Goal: Task Accomplishment & Management: Manage account settings

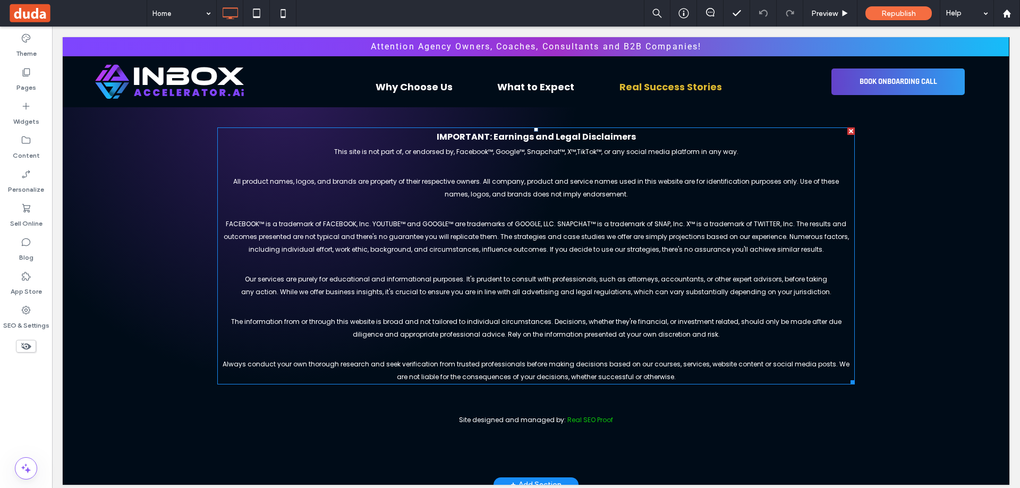
scroll to position [7, 0]
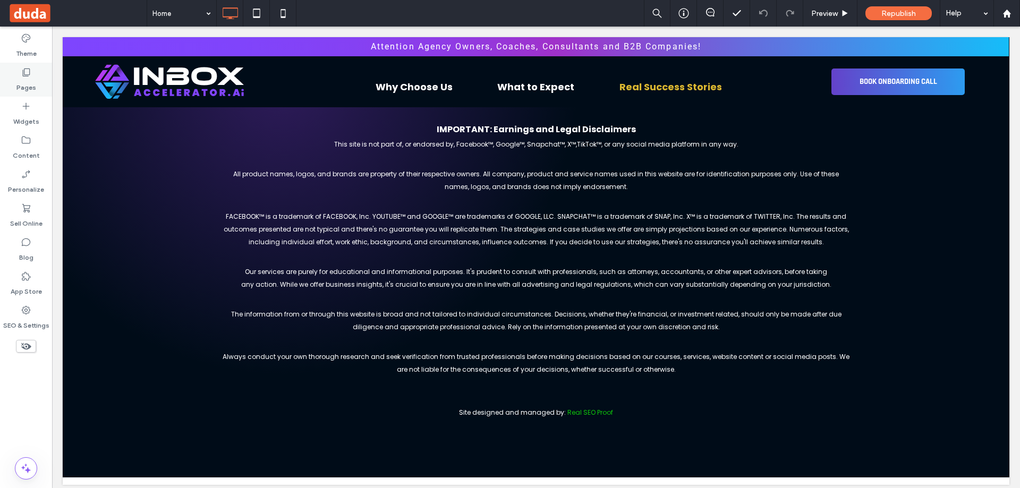
click at [40, 79] on div "Pages" at bounding box center [26, 80] width 52 height 34
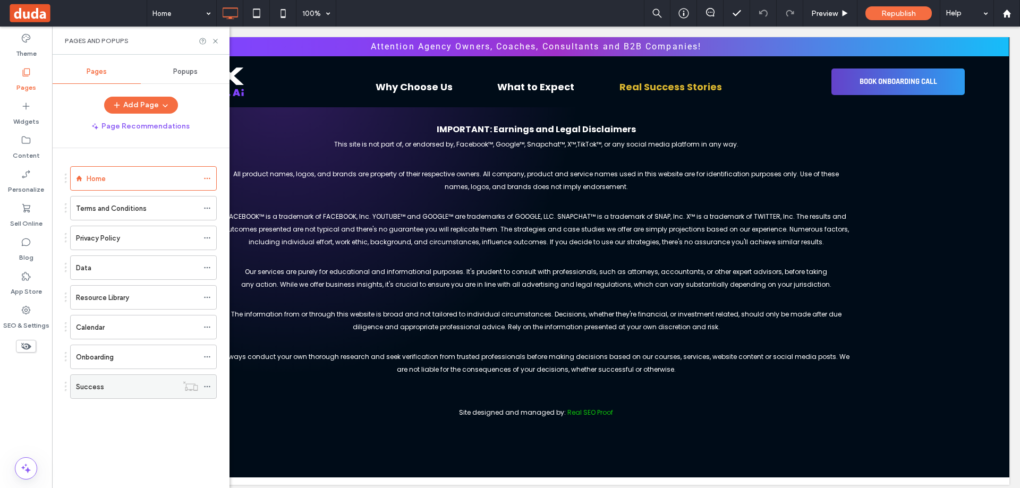
click at [208, 386] on icon at bounding box center [206, 386] width 7 height 7
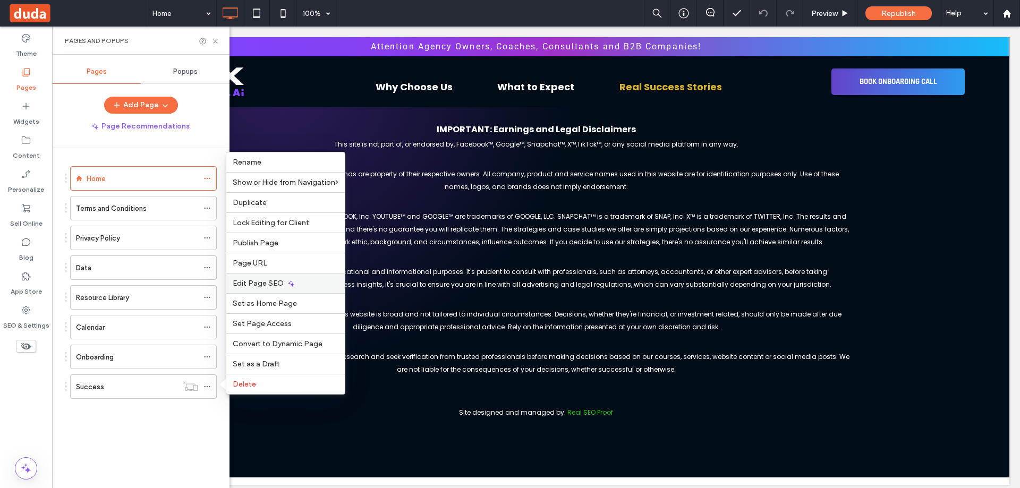
click at [262, 284] on span "Edit Page SEO" at bounding box center [258, 283] width 51 height 9
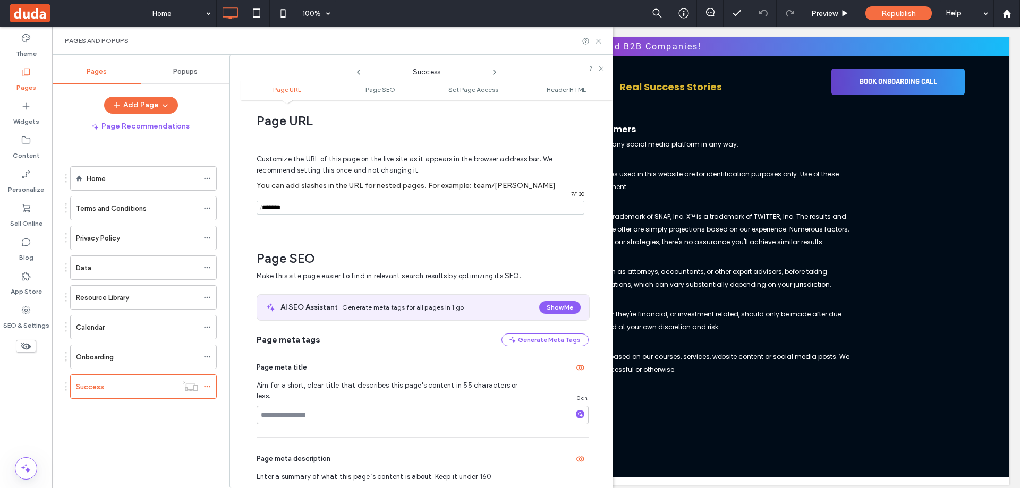
scroll to position [0, 0]
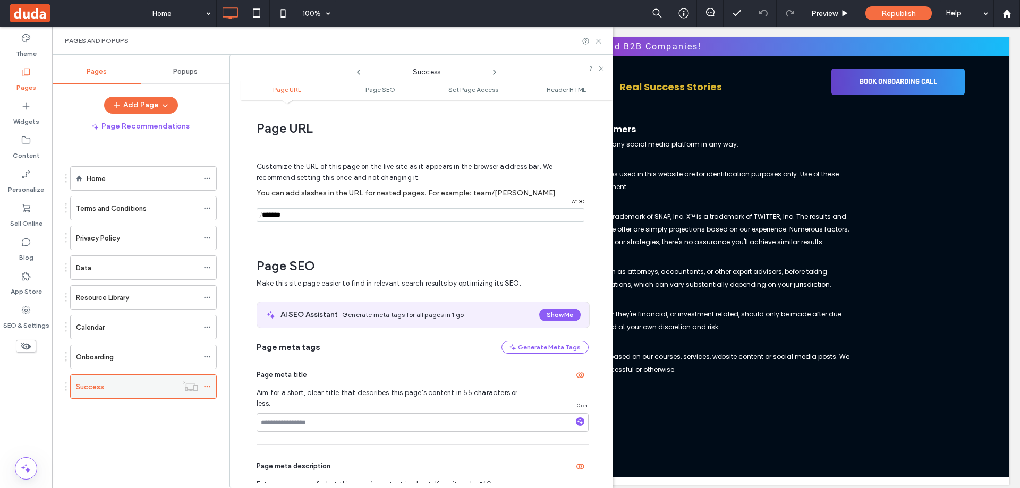
click at [209, 385] on icon at bounding box center [206, 386] width 7 height 7
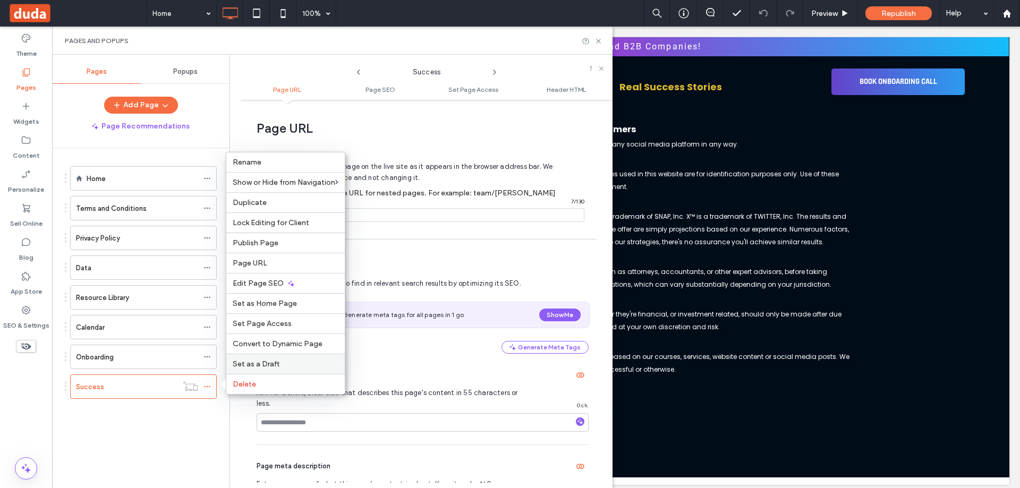
click at [271, 361] on span "Set as a Draft" at bounding box center [256, 364] width 47 height 9
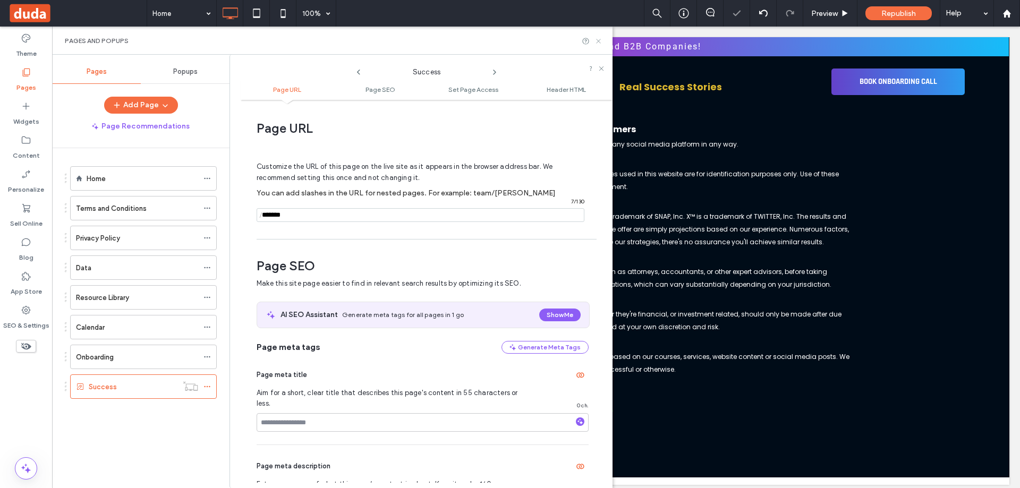
click at [600, 42] on use at bounding box center [598, 41] width 4 height 4
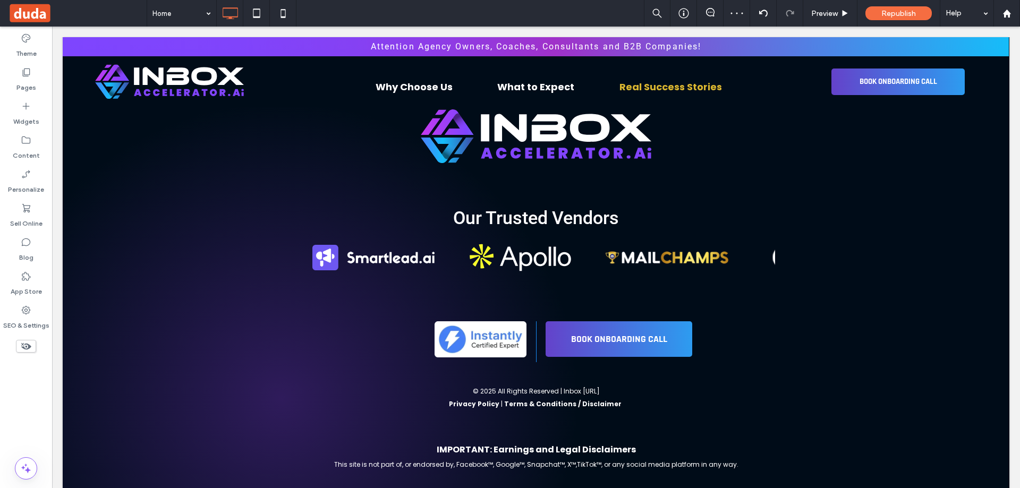
scroll to position [6781, 0]
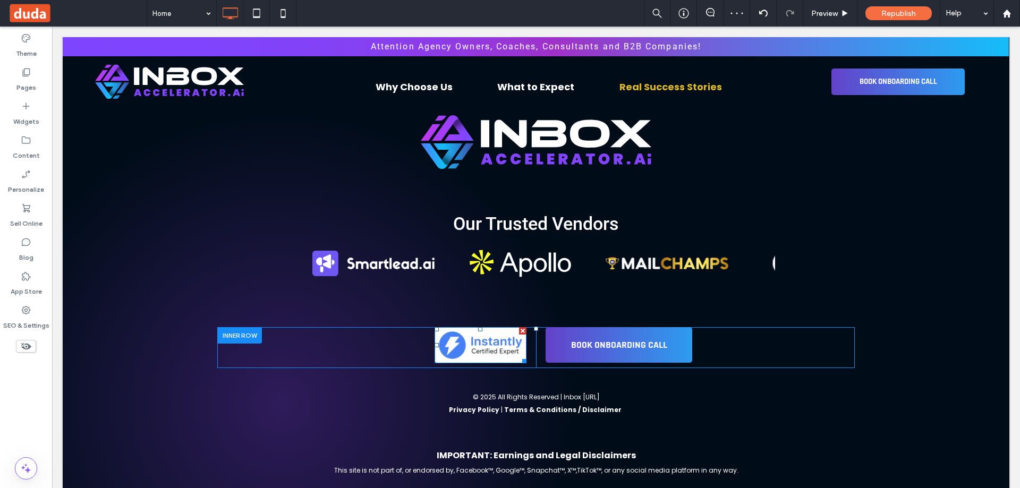
click at [473, 346] on img at bounding box center [481, 345] width 92 height 36
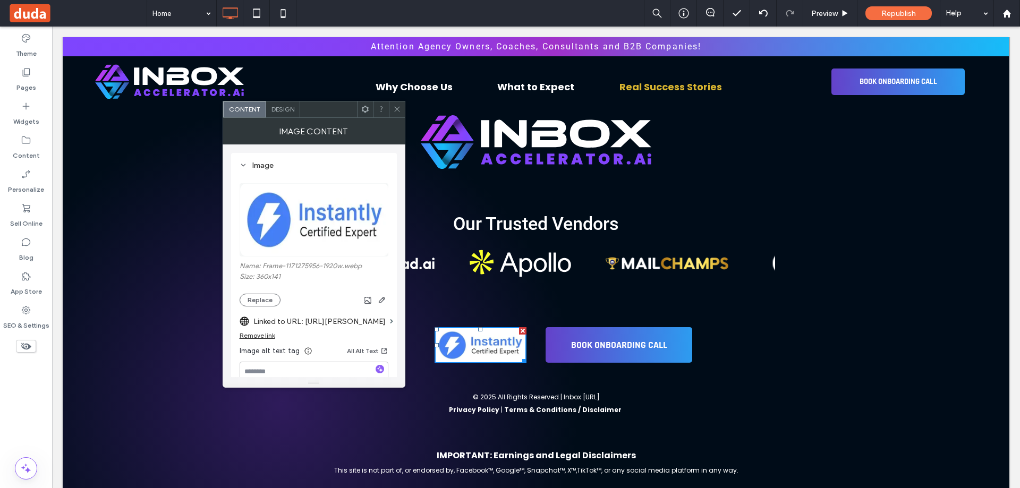
click at [295, 325] on label "Linked to URL: [URL][PERSON_NAME]" at bounding box center [319, 322] width 132 height 20
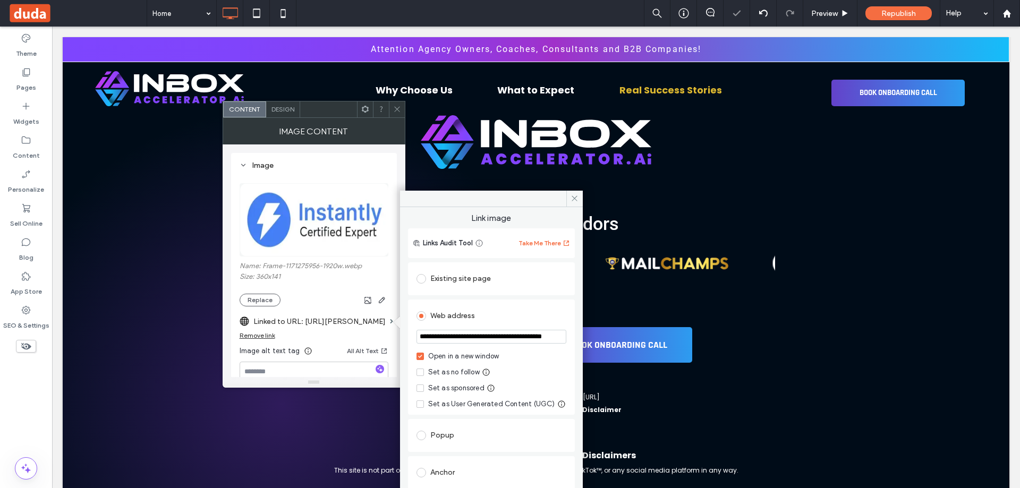
click at [500, 338] on input "**********" at bounding box center [492, 337] width 150 height 14
paste input "url"
type input "**********"
click at [515, 300] on div "**********" at bounding box center [491, 357] width 167 height 115
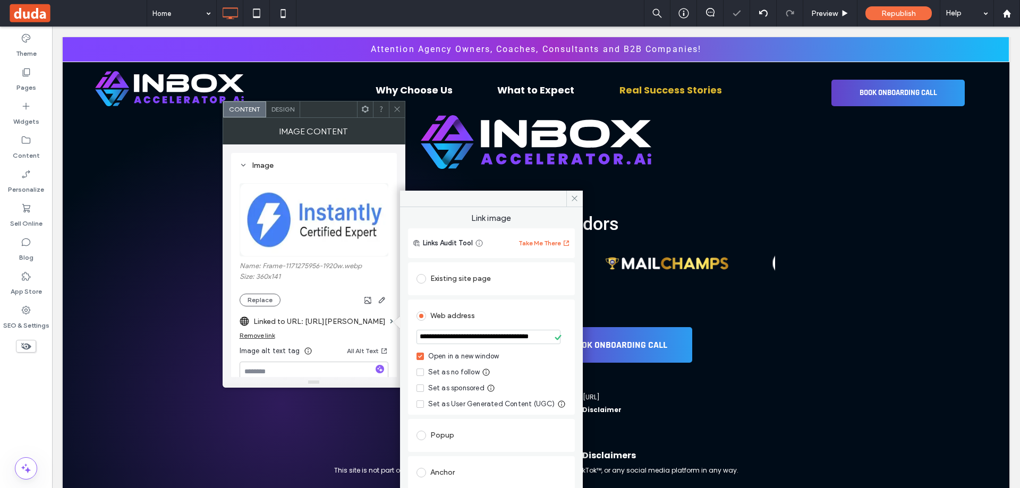
scroll to position [0, 0]
click at [573, 199] on icon at bounding box center [575, 198] width 8 height 8
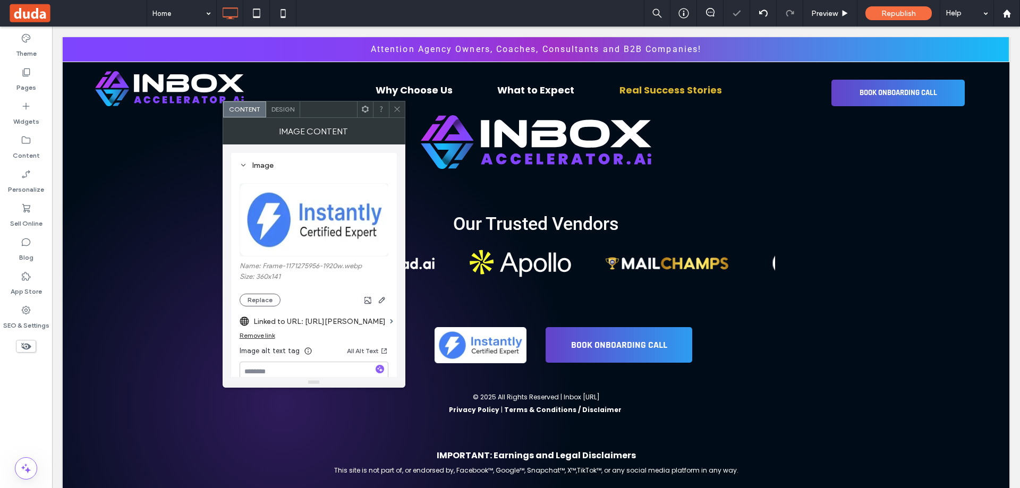
click at [398, 107] on icon at bounding box center [397, 109] width 8 height 8
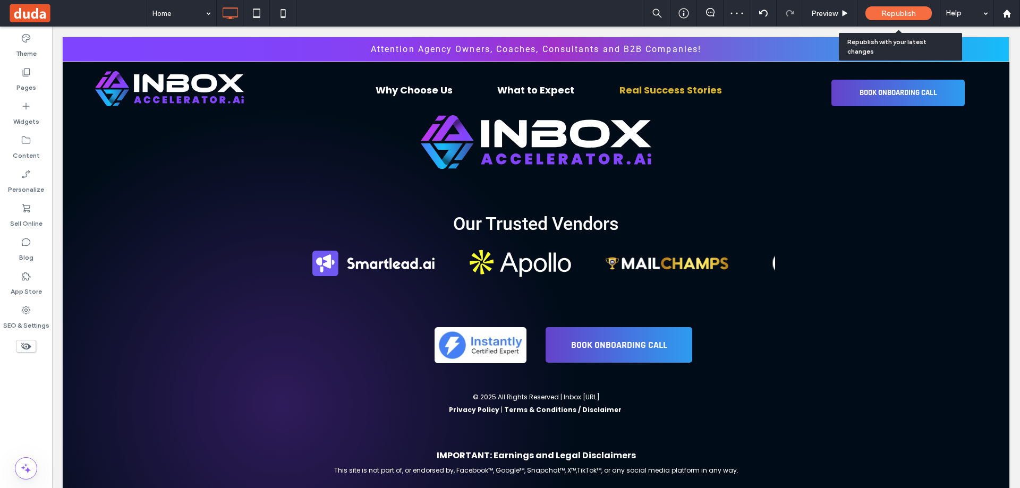
click at [893, 13] on span "Republish" at bounding box center [898, 13] width 35 height 9
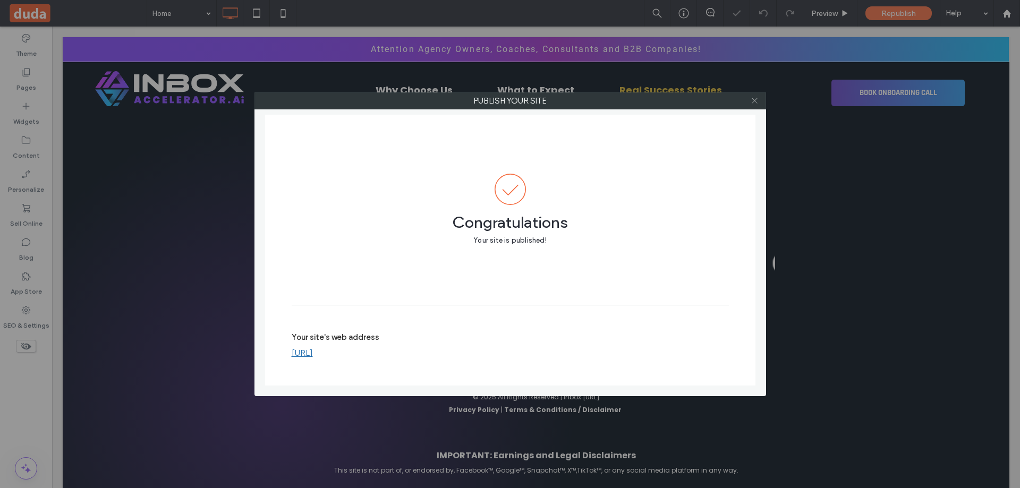
click at [753, 100] on icon at bounding box center [755, 101] width 8 height 8
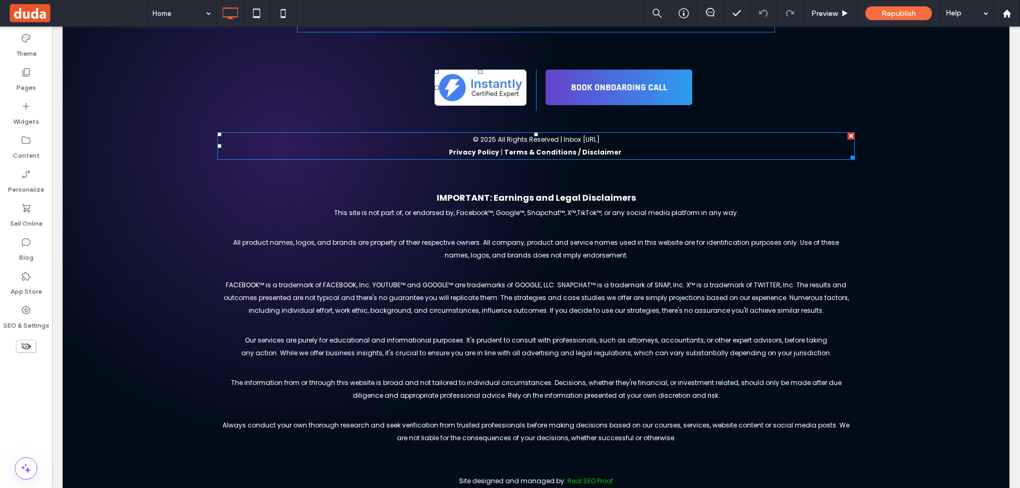
scroll to position [6888, 0]
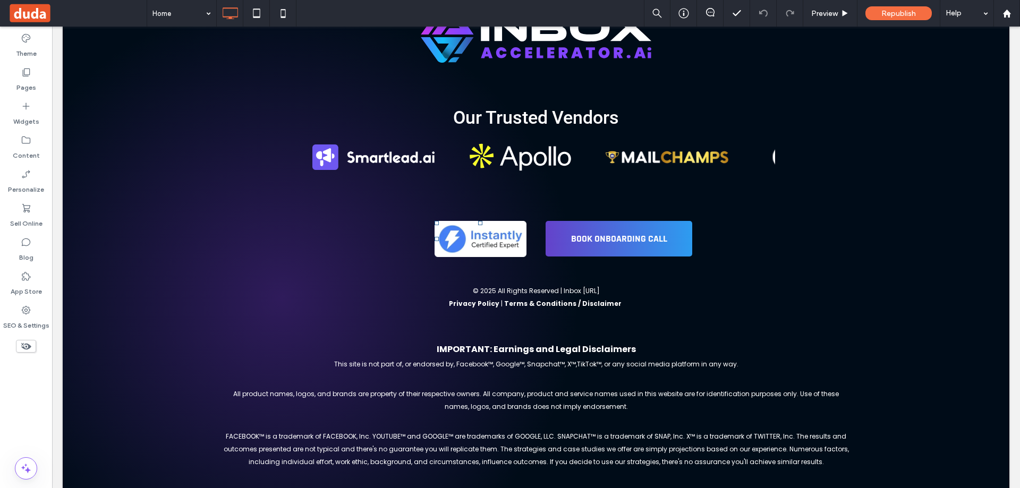
click at [33, 341] on span at bounding box center [26, 346] width 20 height 13
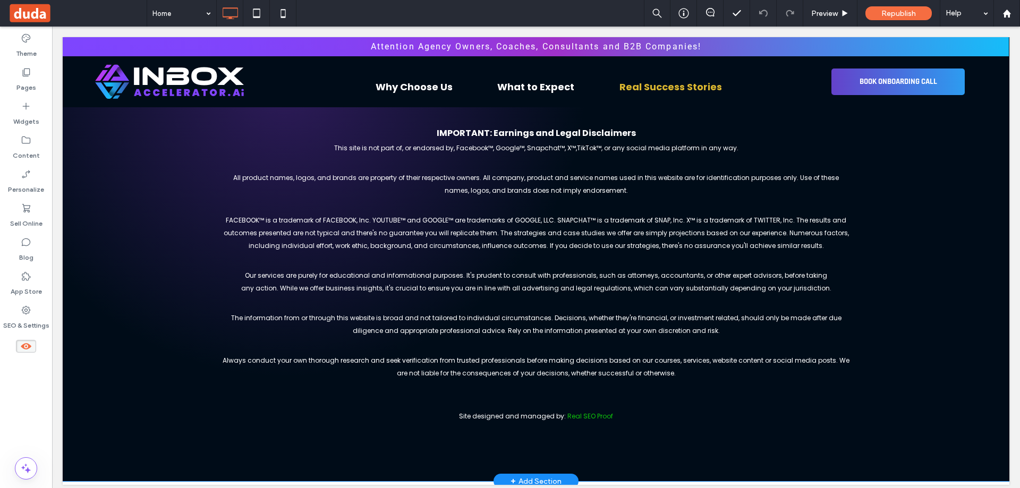
scroll to position [0, 0]
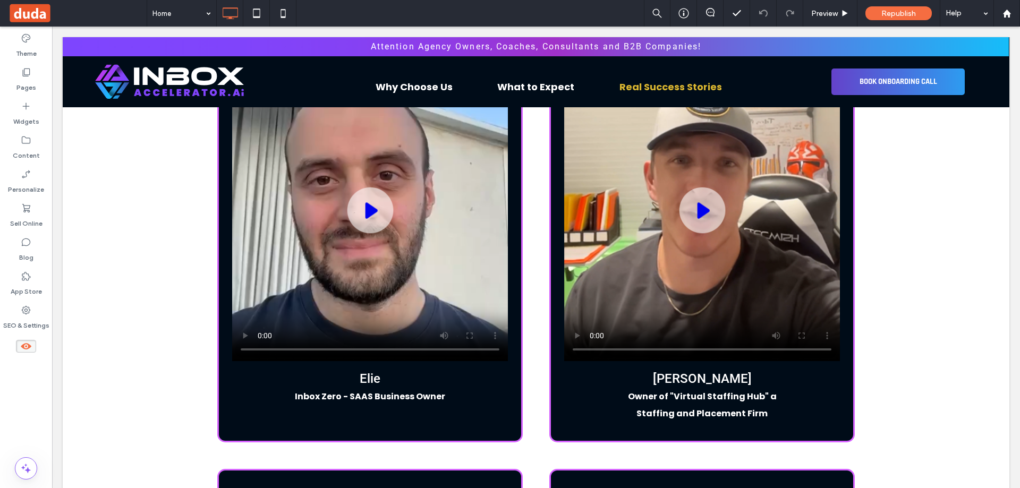
click at [28, 346] on icon at bounding box center [26, 347] width 12 height 12
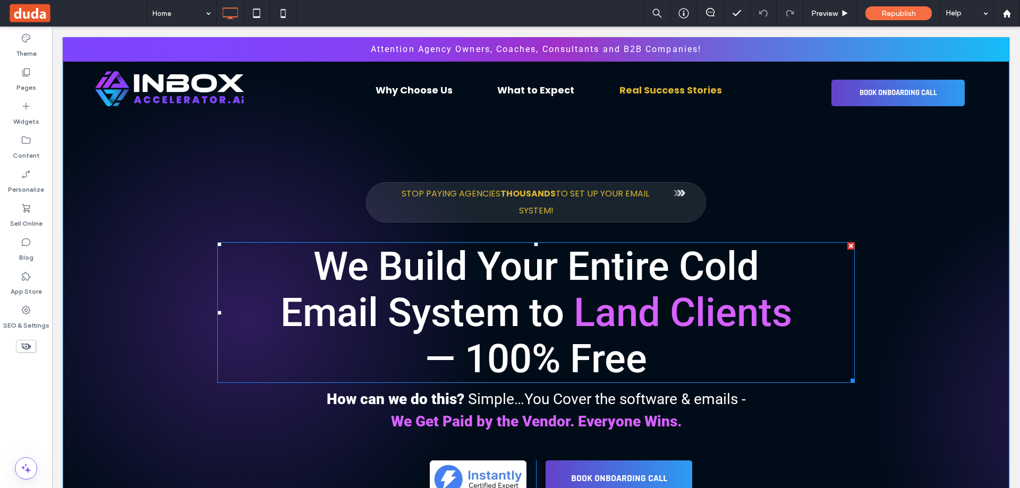
scroll to position [7, 0]
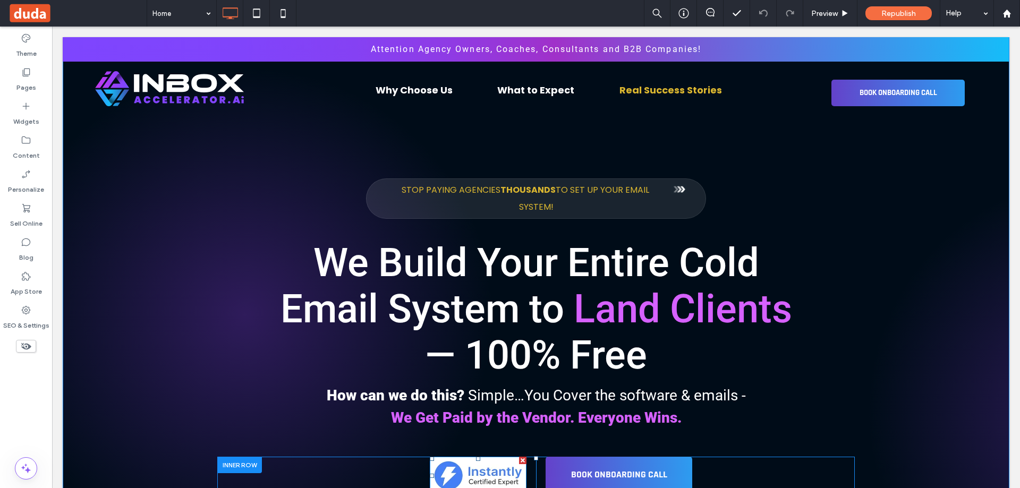
click at [469, 465] on img at bounding box center [478, 476] width 97 height 38
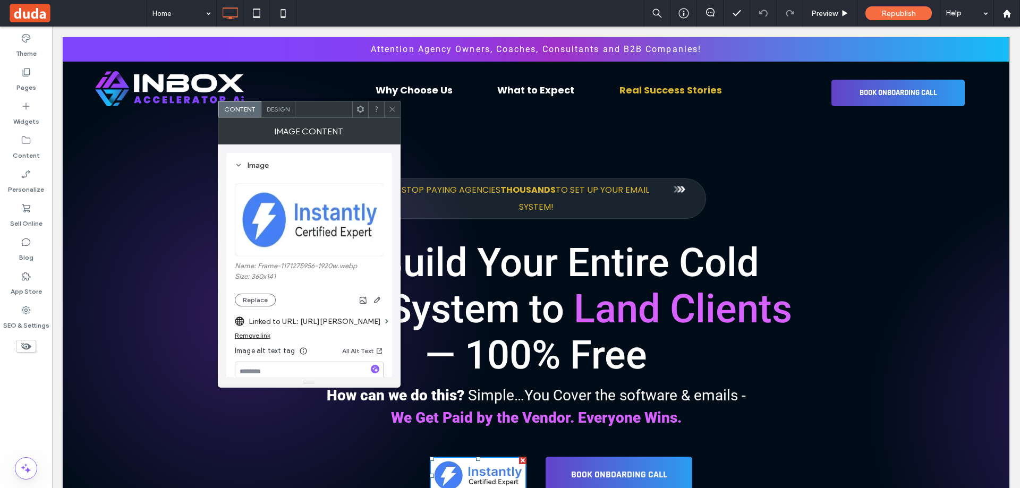
click at [391, 113] on span at bounding box center [392, 109] width 8 height 16
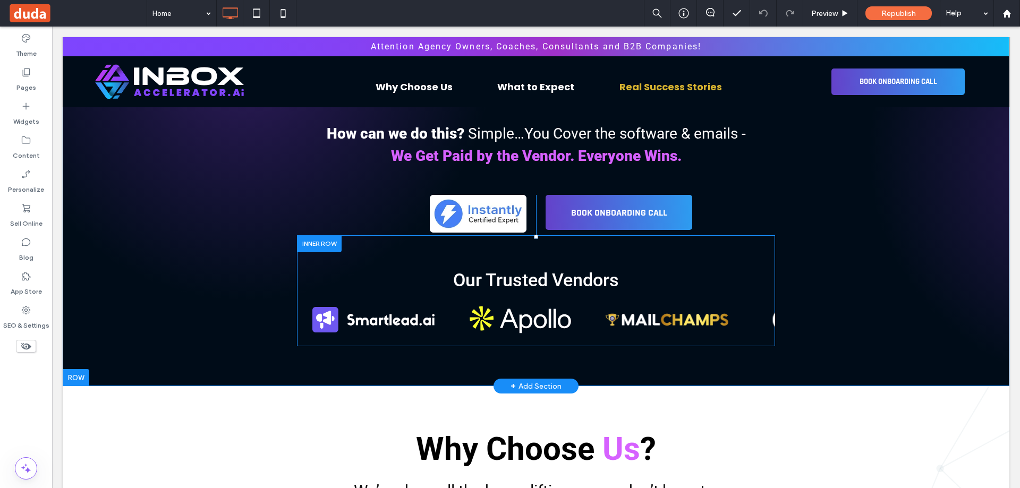
scroll to position [0, 0]
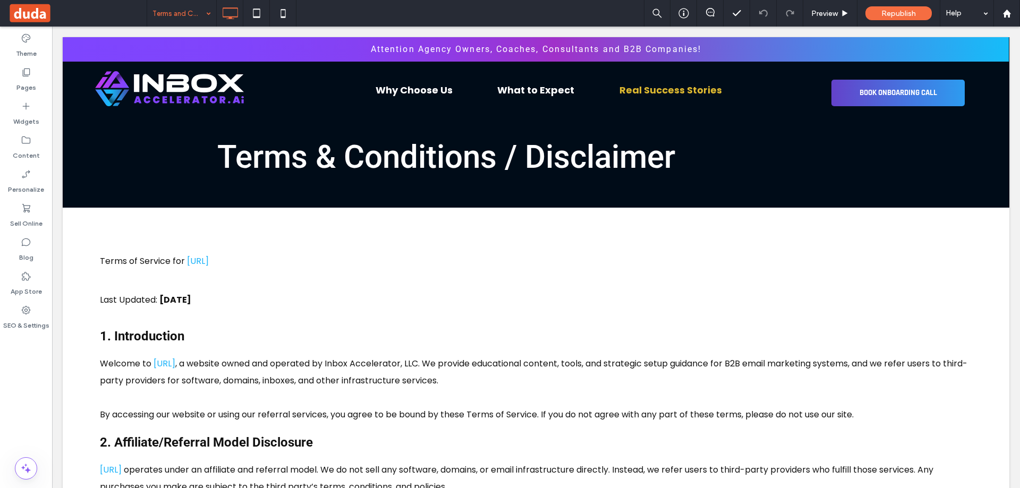
click at [182, 9] on input at bounding box center [178, 13] width 53 height 27
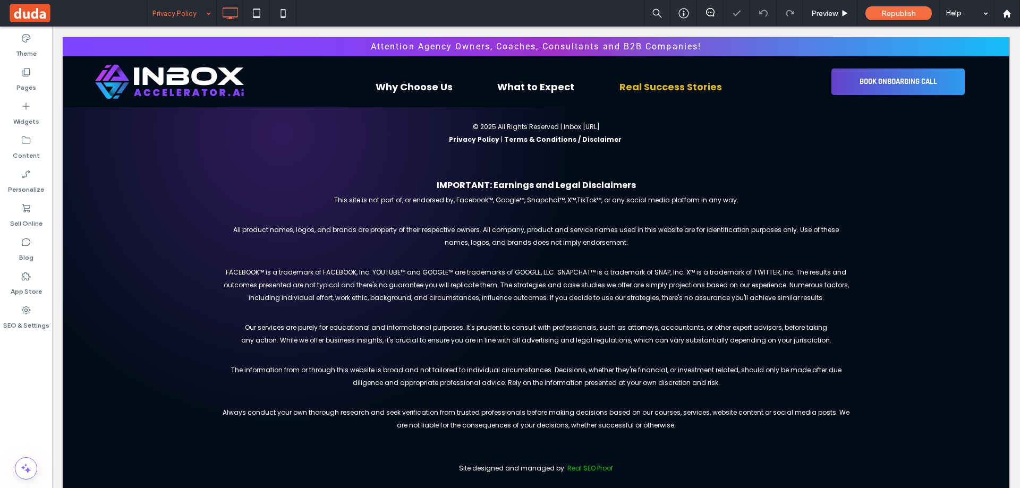
scroll to position [1715, 0]
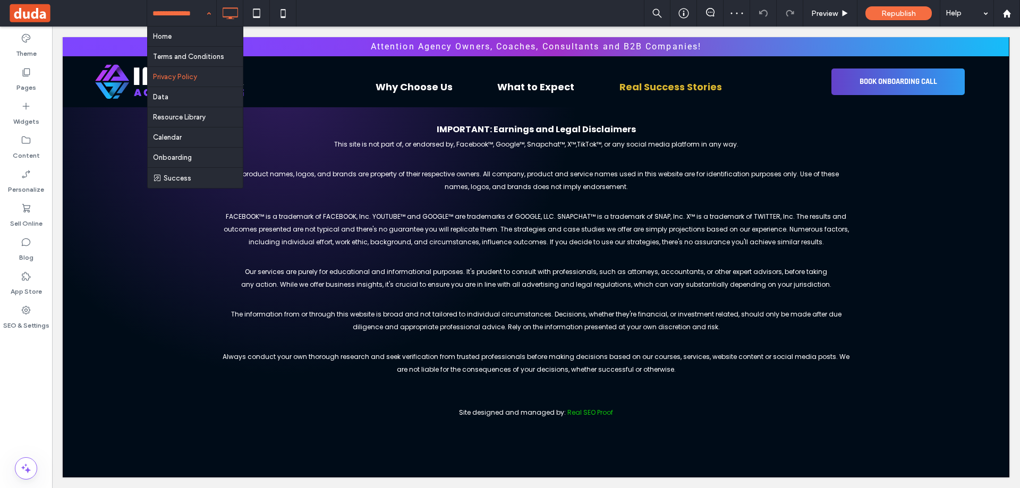
click at [187, 14] on input at bounding box center [178, 13] width 53 height 27
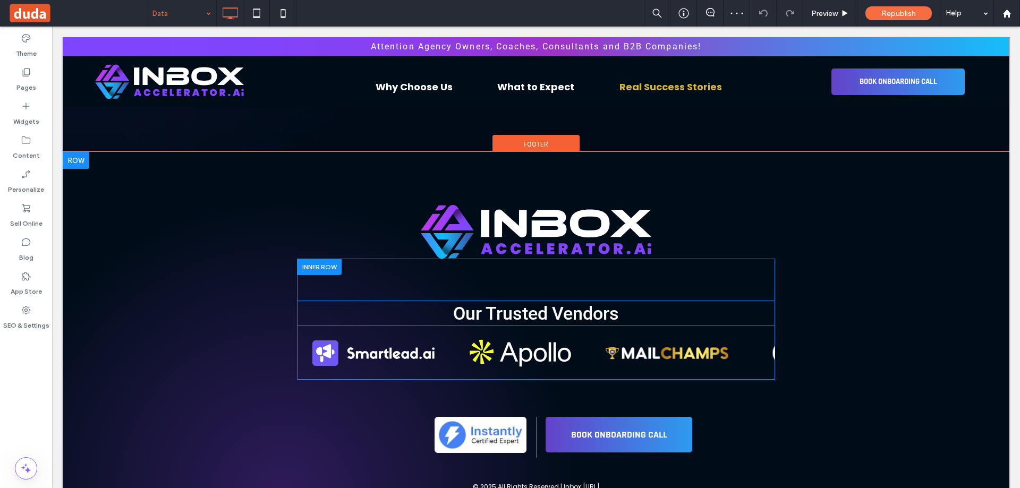
scroll to position [7, 0]
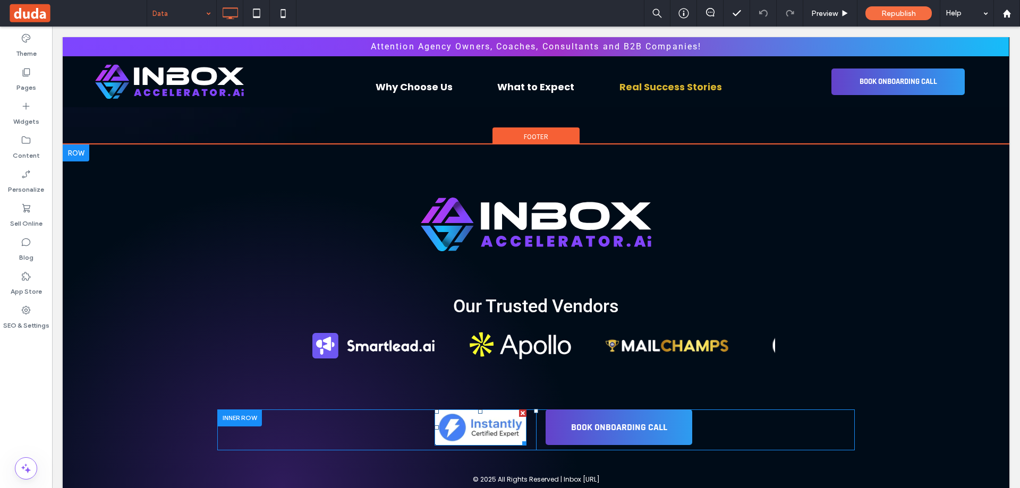
click at [475, 429] on img at bounding box center [481, 428] width 92 height 36
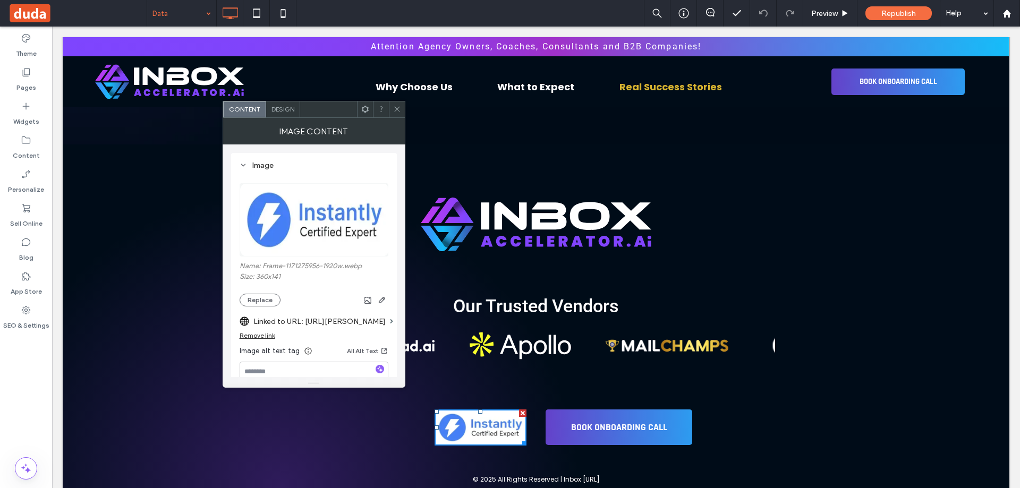
click at [394, 109] on icon at bounding box center [397, 109] width 8 height 8
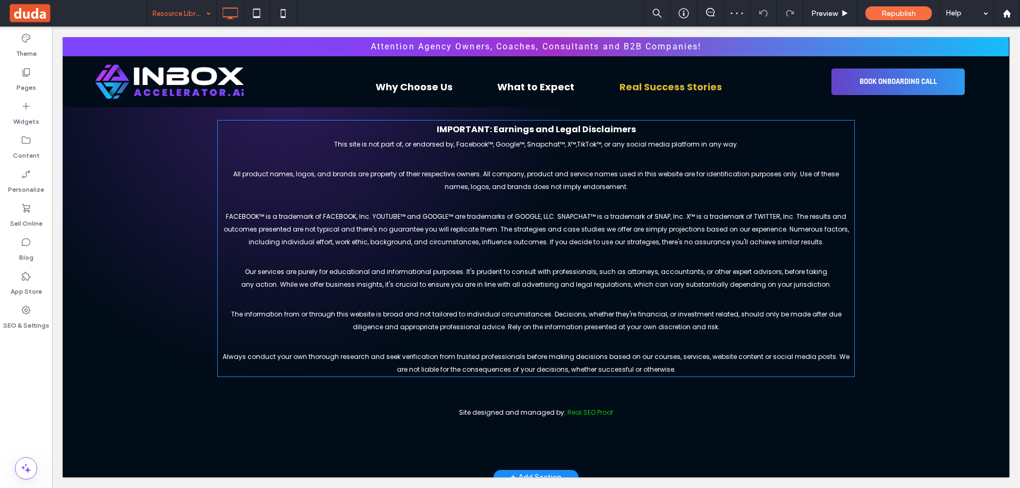
scroll to position [7, 0]
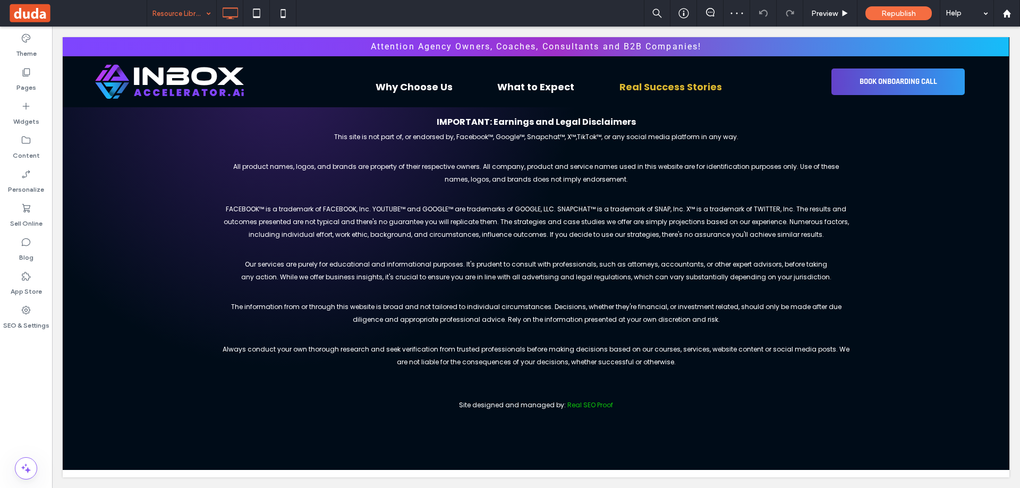
click at [188, 15] on input at bounding box center [178, 13] width 53 height 27
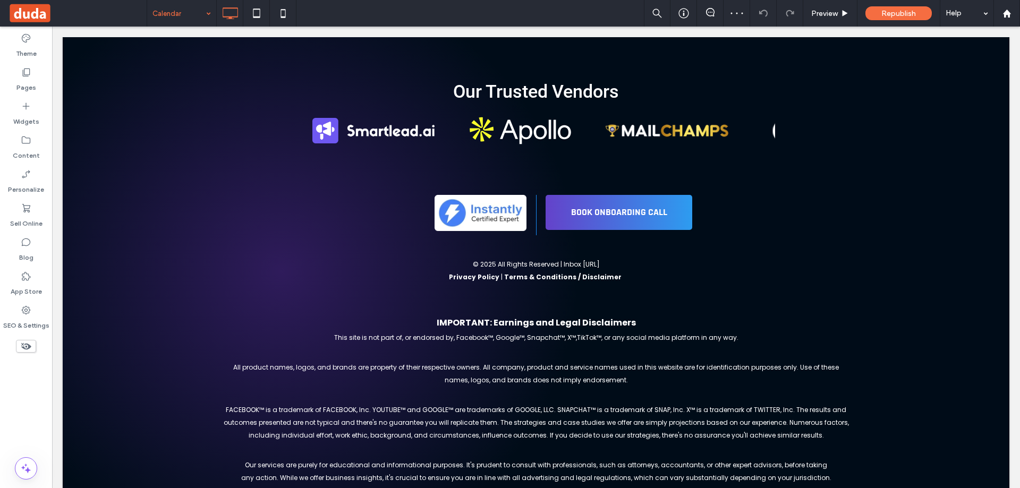
scroll to position [684, 0]
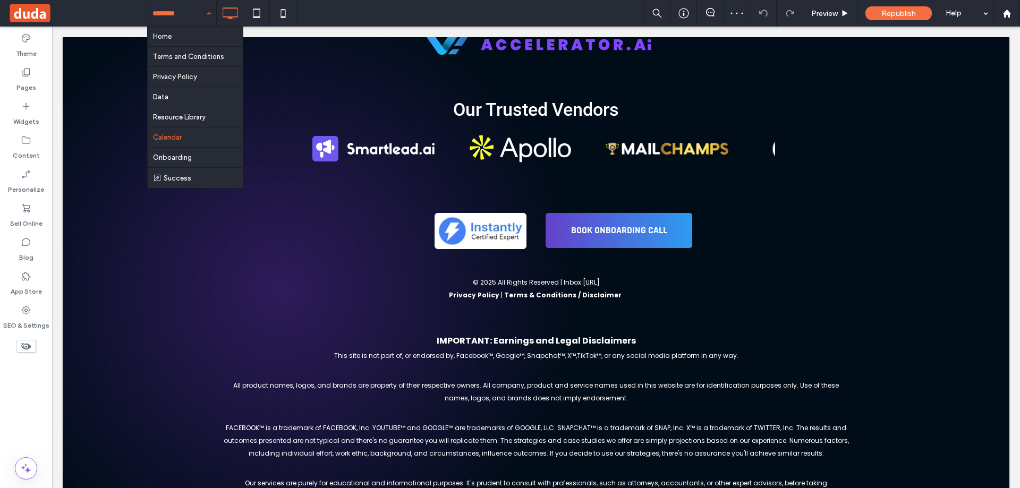
click at [181, 19] on input at bounding box center [178, 13] width 53 height 27
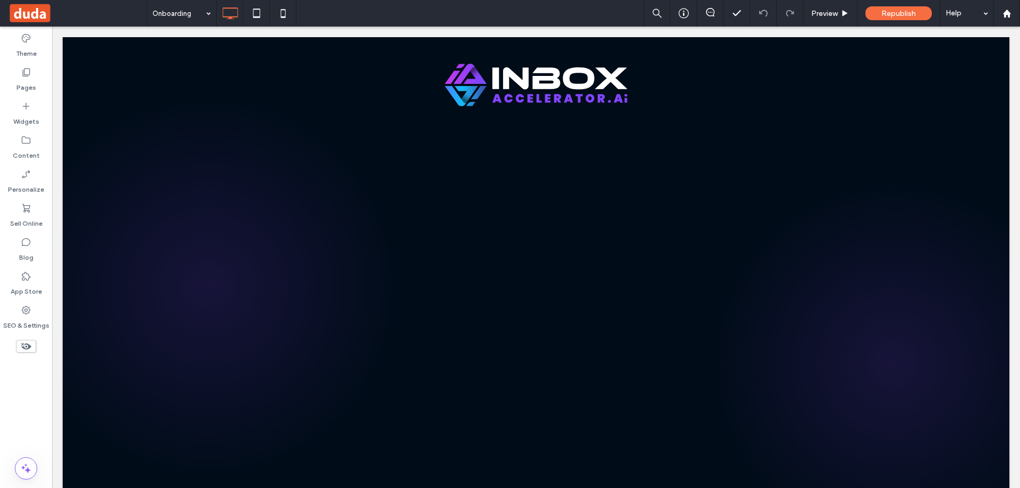
scroll to position [0, 0]
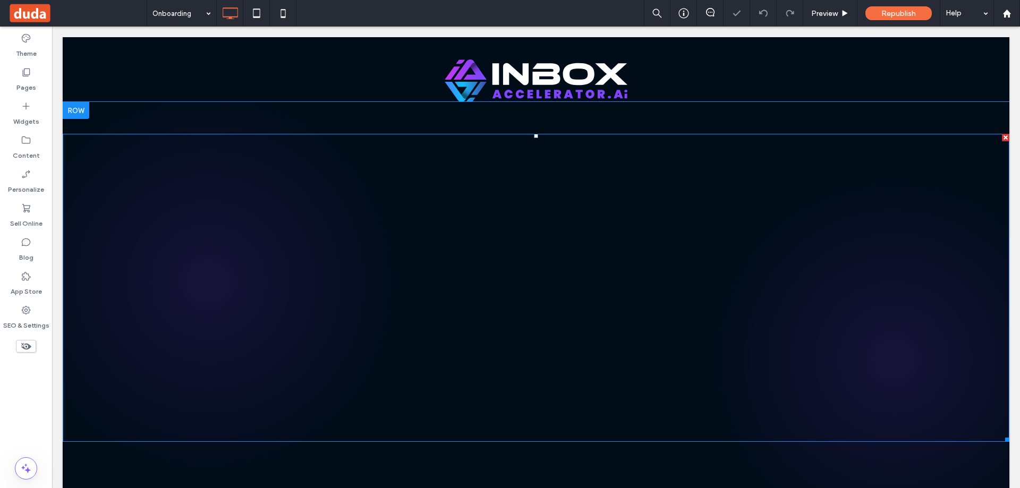
scroll to position [7, 0]
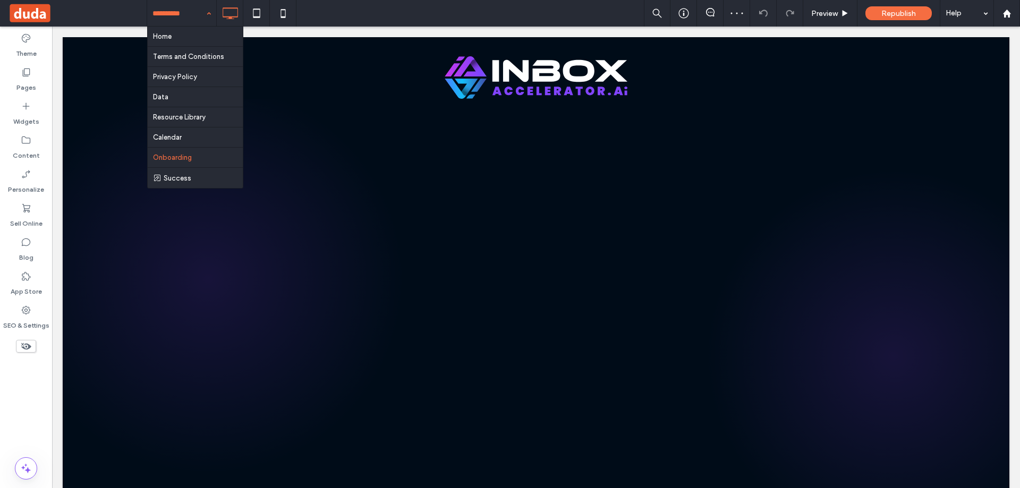
click at [175, 13] on input at bounding box center [178, 13] width 53 height 27
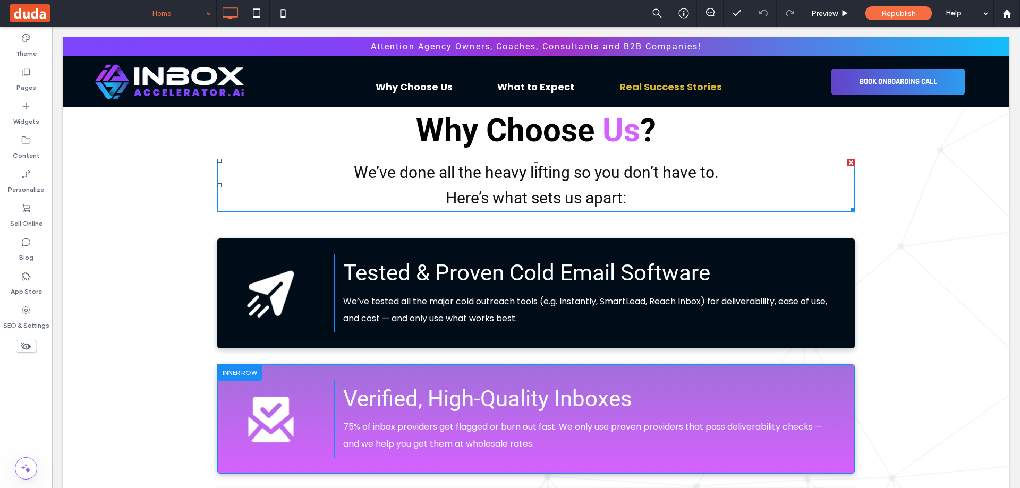
scroll to position [797, 0]
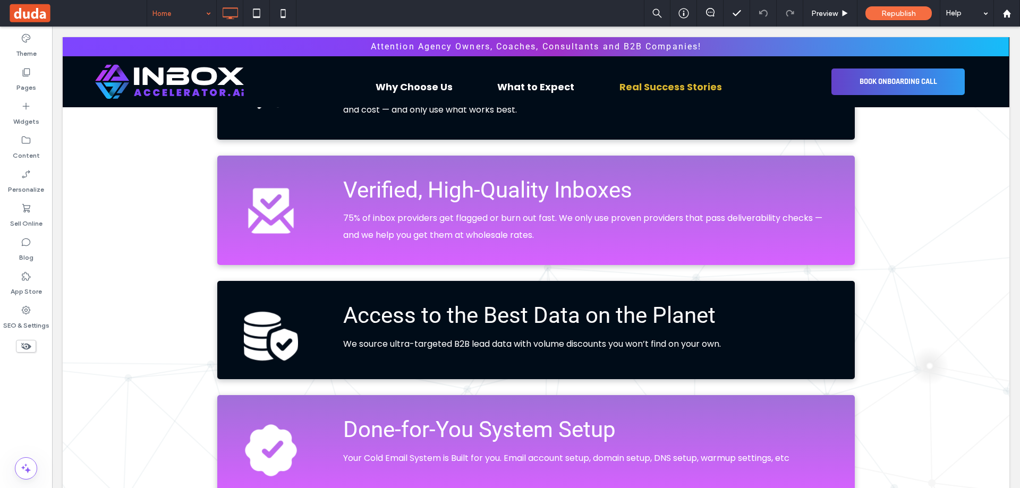
click at [418, 5] on div "Home Preview Republish Help" at bounding box center [583, 13] width 873 height 27
click at [471, 6] on div "Home Preview Republish Help" at bounding box center [583, 13] width 873 height 27
click at [286, 13] on icon at bounding box center [283, 13] width 21 height 21
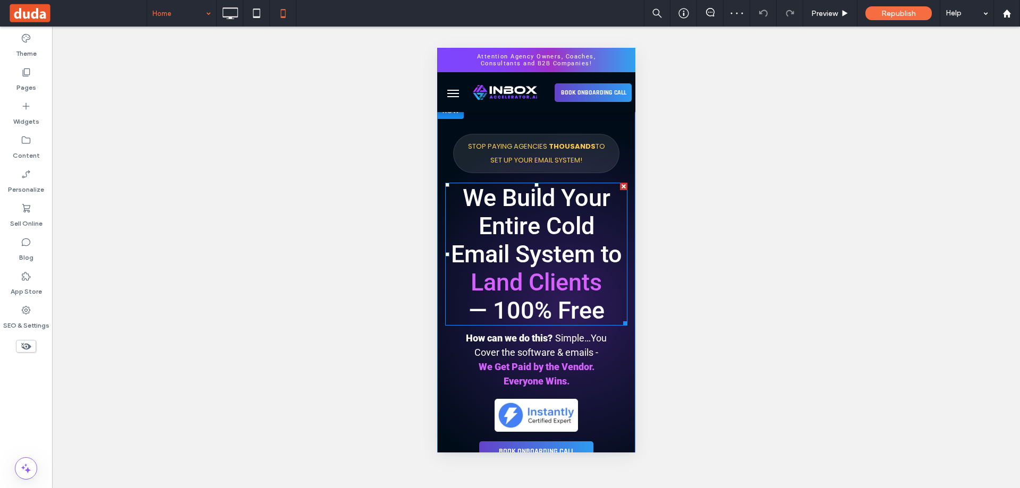
scroll to position [213, 0]
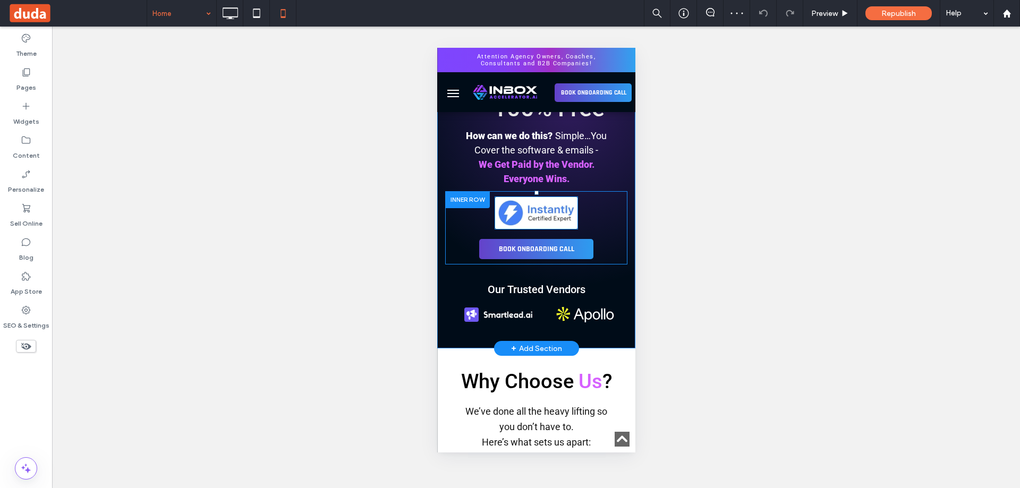
click at [529, 210] on img at bounding box center [535, 213] width 83 height 32
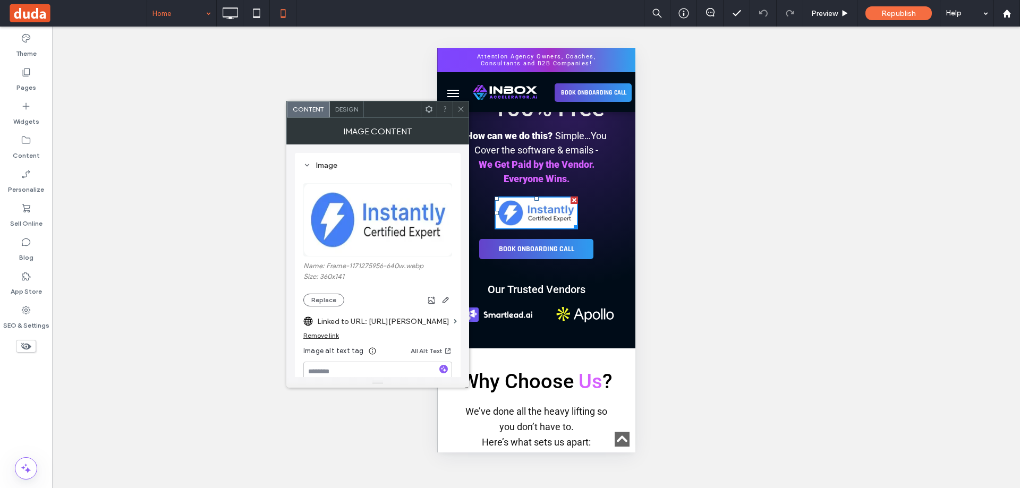
drag, startPoint x: 462, startPoint y: 109, endPoint x: 103, endPoint y: 129, distance: 359.7
click at [462, 109] on icon at bounding box center [461, 109] width 8 height 8
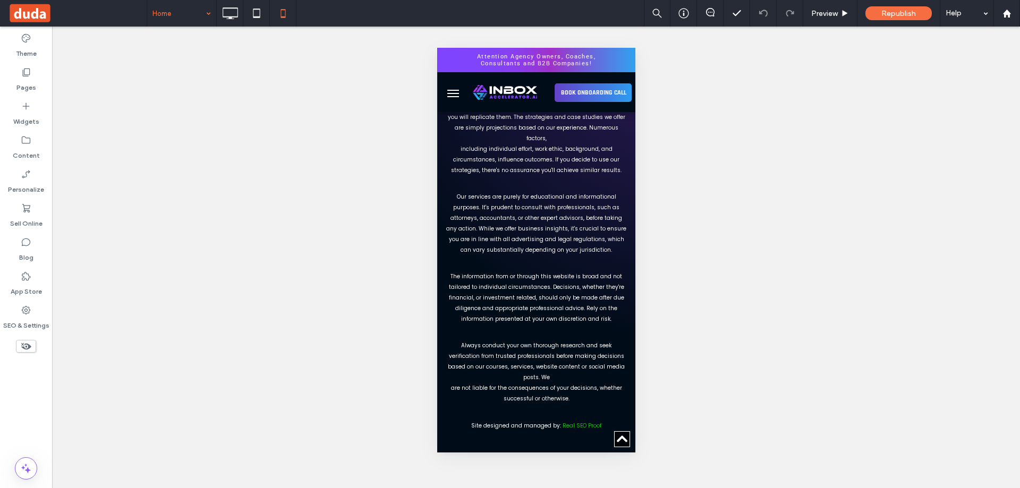
drag, startPoint x: 631, startPoint y: 124, endPoint x: 1075, endPoint y: 470, distance: 562.9
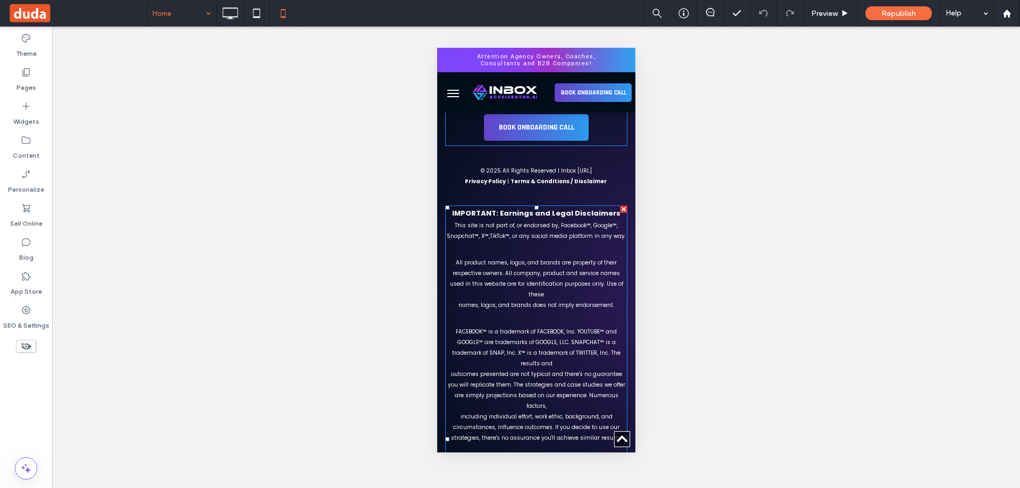
scroll to position [7441, 0]
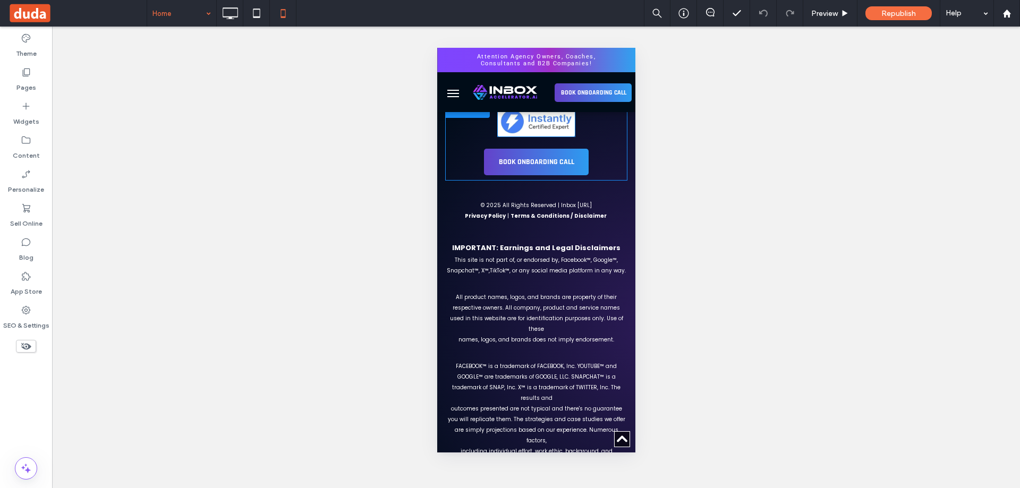
click at [538, 137] on img at bounding box center [536, 121] width 78 height 31
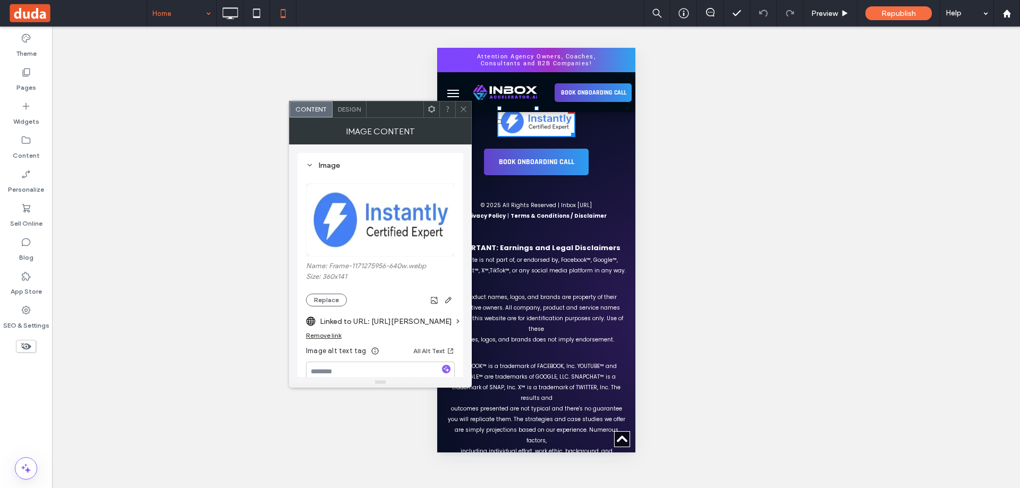
click at [463, 109] on icon at bounding box center [464, 109] width 8 height 8
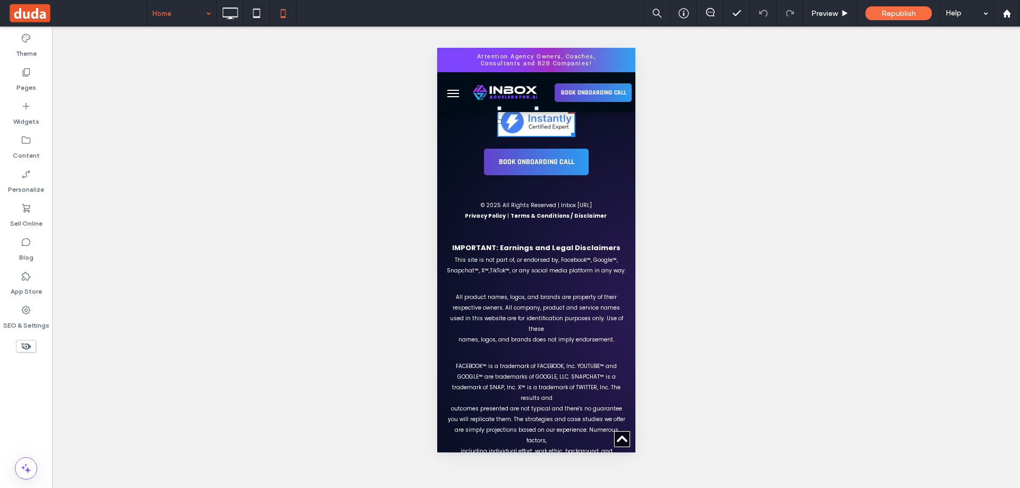
click at [452, 94] on button "menu" at bounding box center [452, 93] width 21 height 21
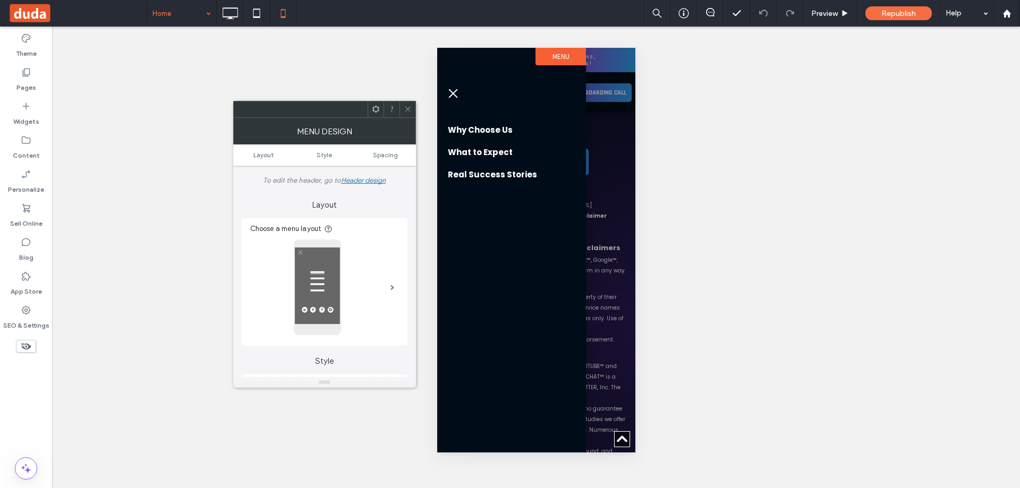
click at [452, 92] on span "menu" at bounding box center [452, 93] width 9 height 9
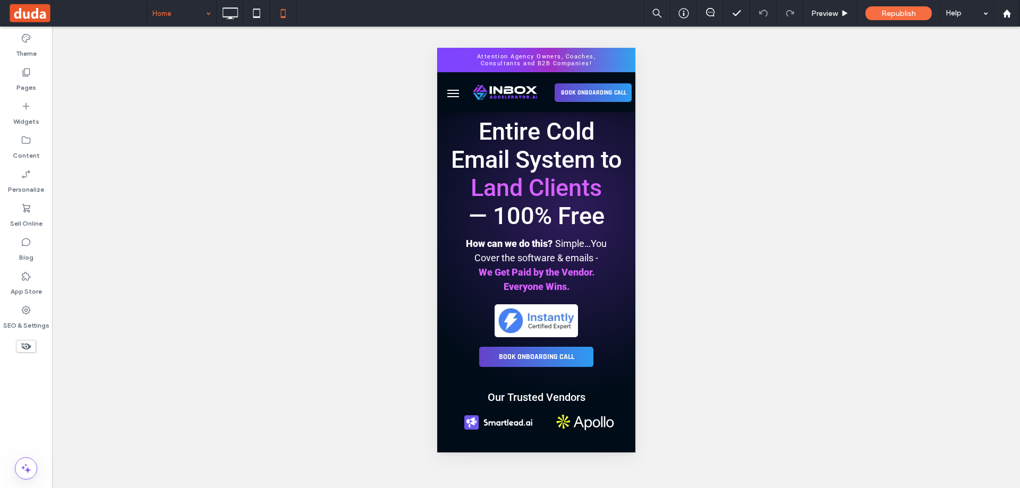
scroll to position [0, 0]
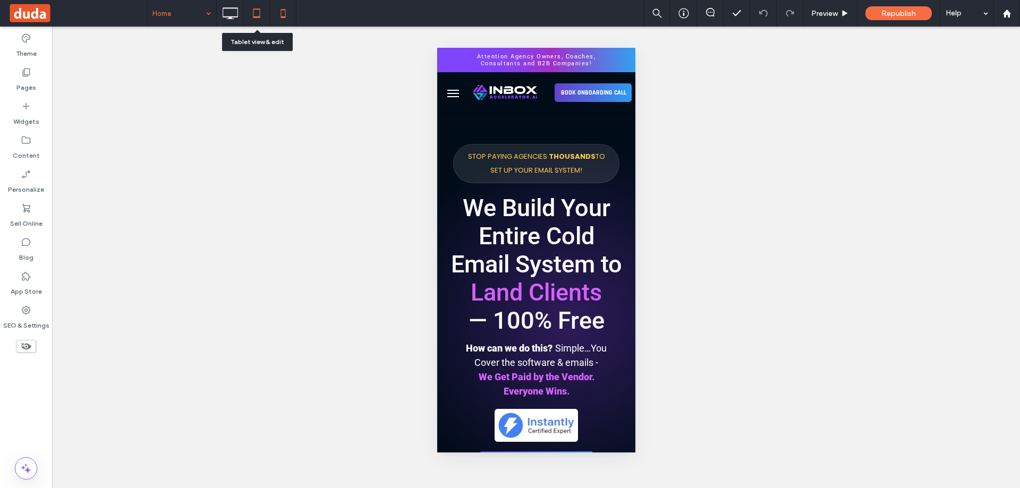
click at [254, 18] on icon at bounding box center [256, 13] width 21 height 21
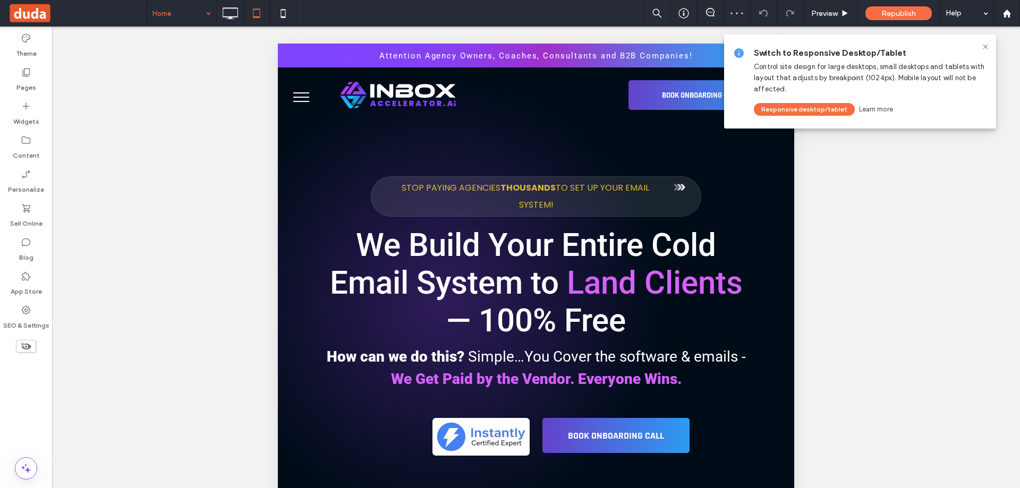
click at [303, 97] on span "menu" at bounding box center [301, 97] width 16 height 1
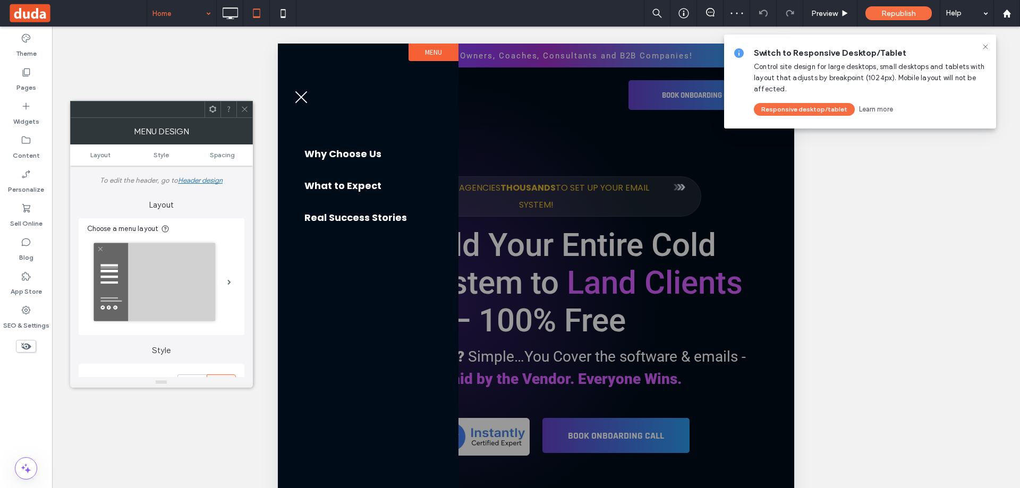
click at [301, 96] on span "menu" at bounding box center [301, 97] width 12 height 12
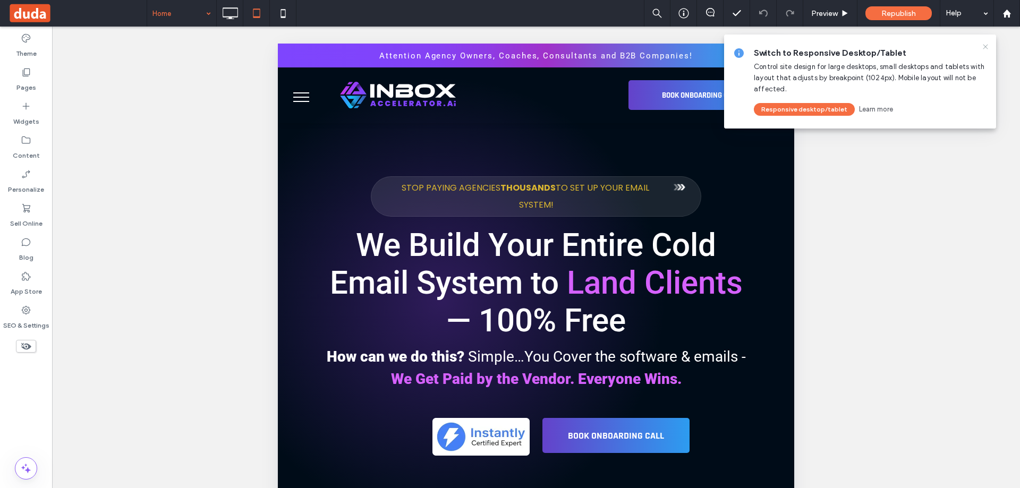
click at [987, 44] on icon at bounding box center [985, 47] width 9 height 9
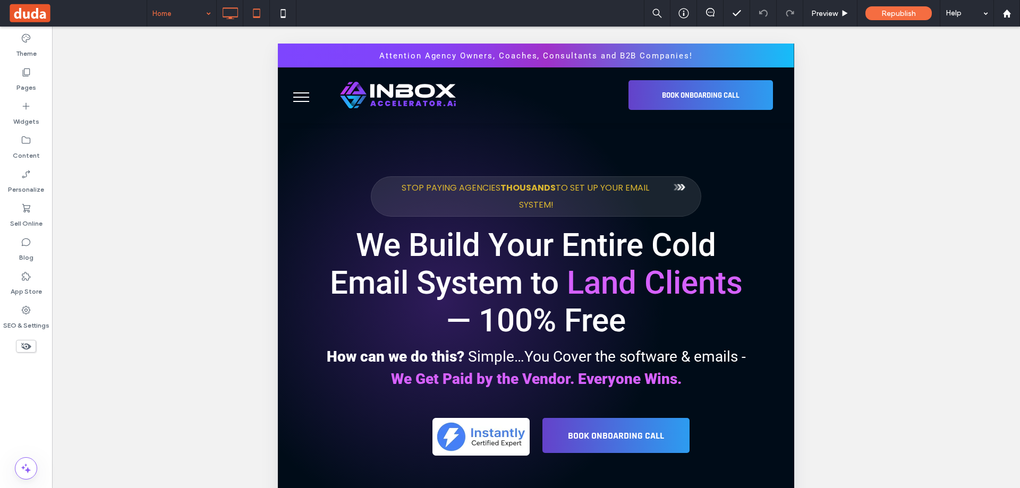
click at [230, 13] on icon at bounding box center [229, 13] width 21 height 21
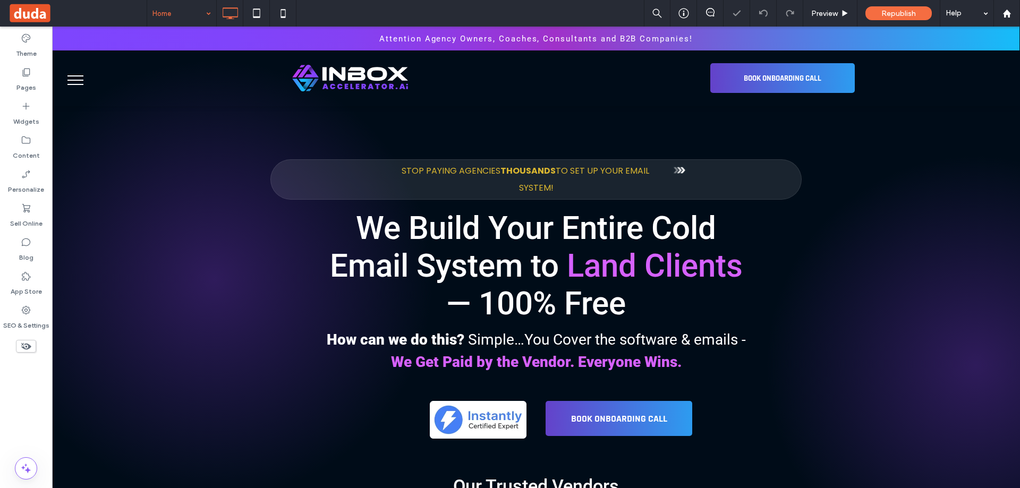
click at [475, 9] on div "Home Preview Republish Help" at bounding box center [583, 13] width 873 height 27
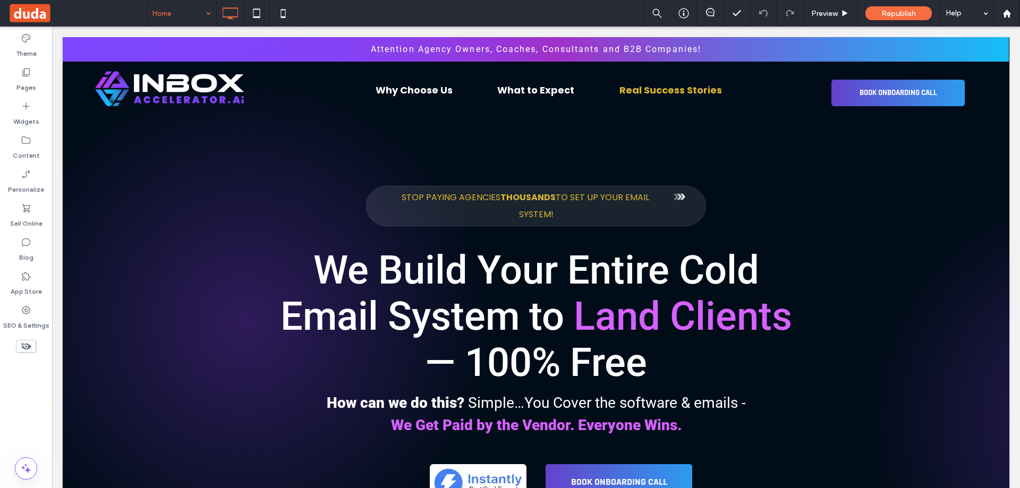
click at [488, 1] on div "Home Preview Republish Help" at bounding box center [583, 13] width 873 height 27
click at [488, 9] on div "Home Preview Republish Help" at bounding box center [583, 13] width 873 height 27
click at [480, 8] on div "Home Preview Republish Help" at bounding box center [583, 13] width 873 height 27
click at [491, 8] on div "Home Preview Republish Help" at bounding box center [583, 13] width 873 height 27
click at [466, 7] on div "Home Preview Republish Help" at bounding box center [583, 13] width 873 height 27
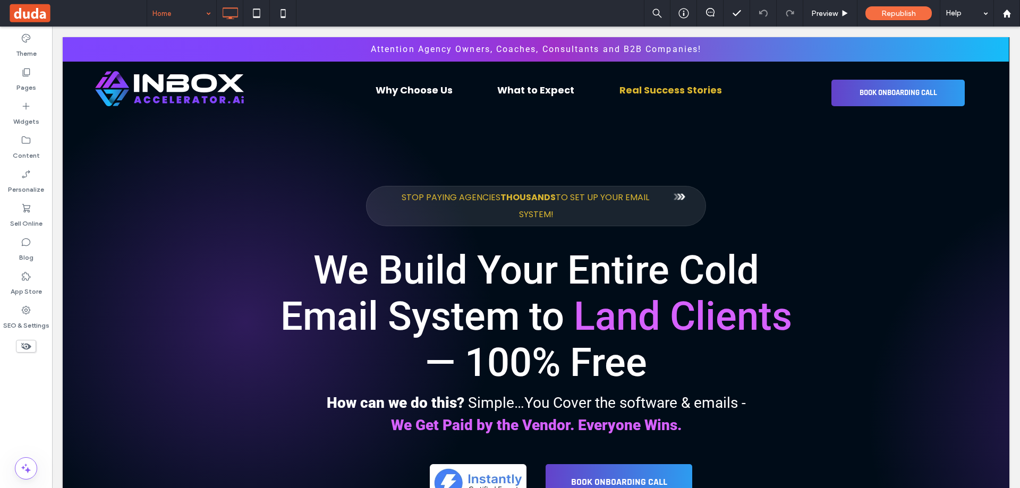
click at [466, 7] on div "Home Preview Republish Help" at bounding box center [583, 13] width 873 height 27
